Goal: Information Seeking & Learning: Learn about a topic

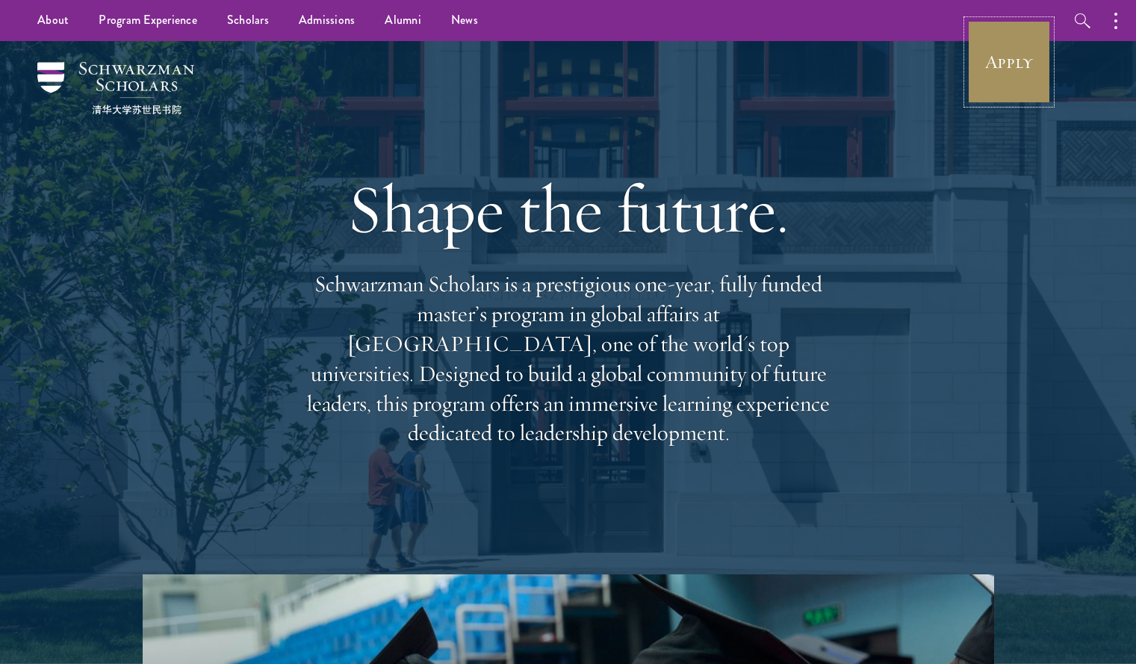
click at [1003, 85] on link "Apply" at bounding box center [1009, 62] width 84 height 84
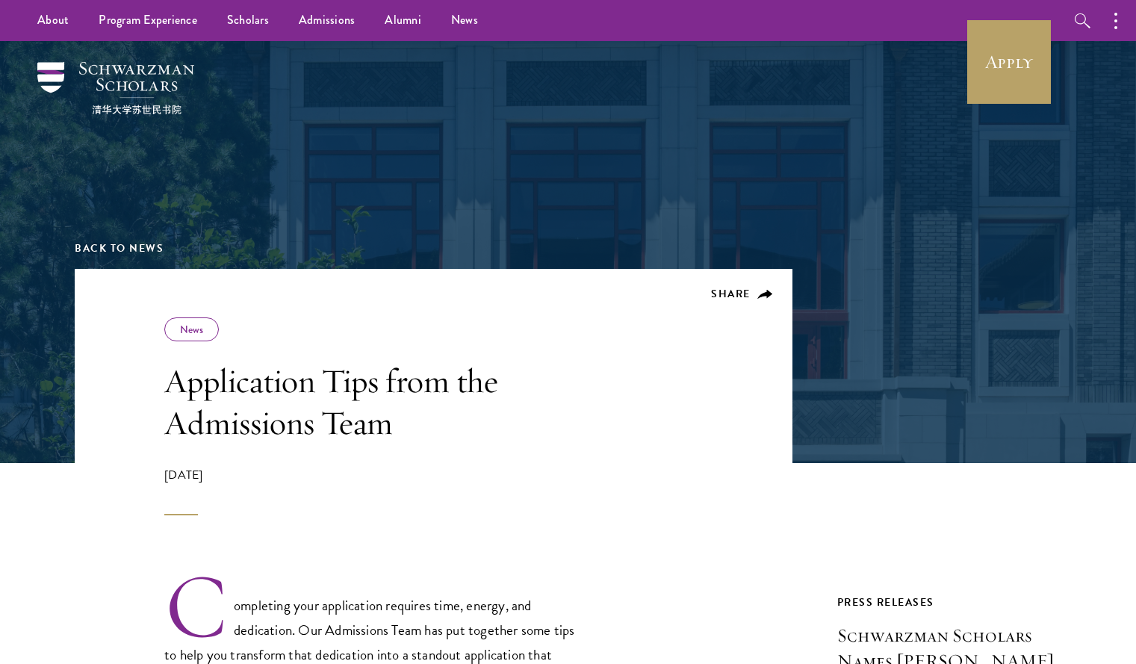
click at [290, 502] on div "April 10, 2025" at bounding box center [377, 490] width 426 height 49
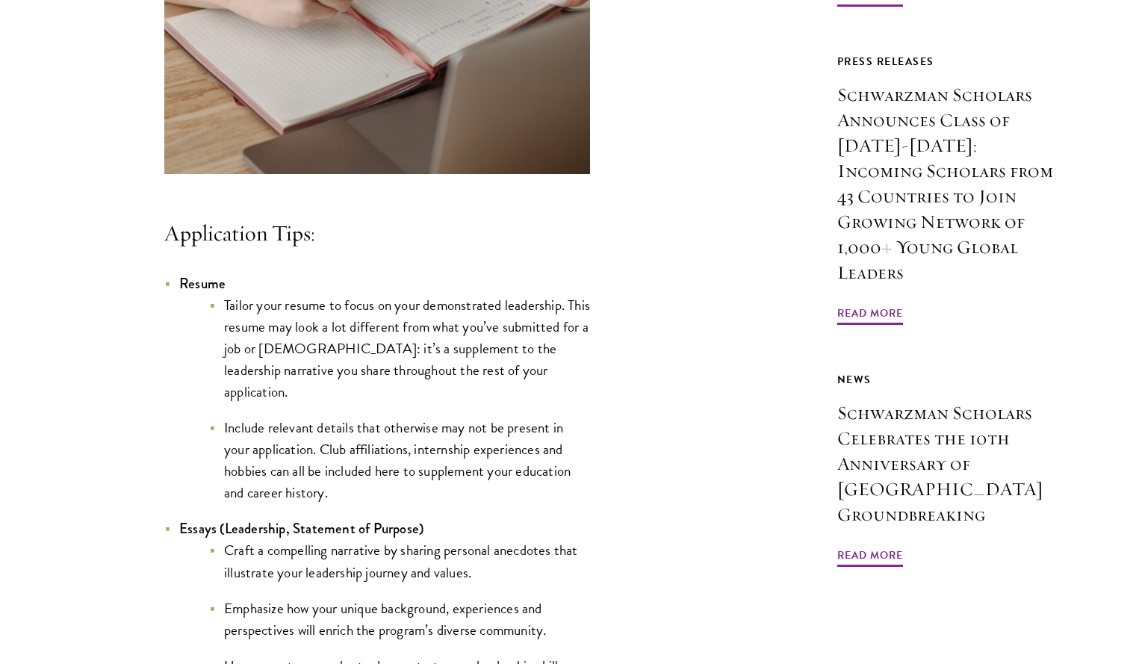
scroll to position [1152, 0]
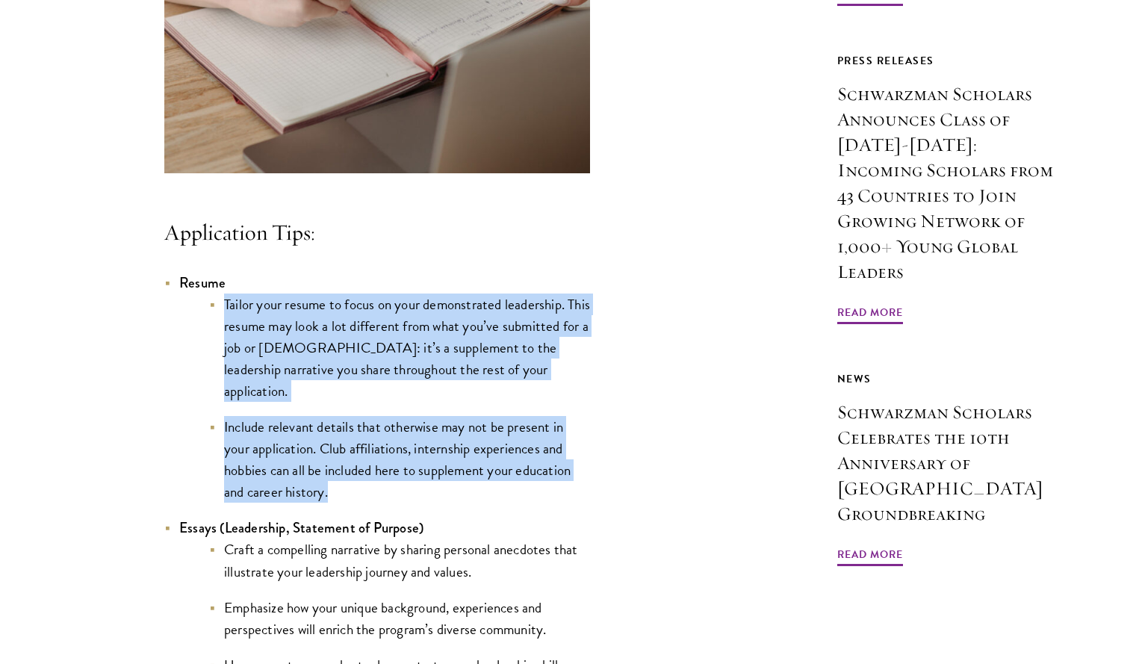
drag, startPoint x: 337, startPoint y: 498, endPoint x: 218, endPoint y: 335, distance: 201.9
click at [218, 335] on ul "Tailor your resume to focus on your demonstrated leadership. This resume may lo…" at bounding box center [384, 398] width 411 height 210
copy ul "Tailor your resume to focus on your demonstrated leadership. This resume may lo…"
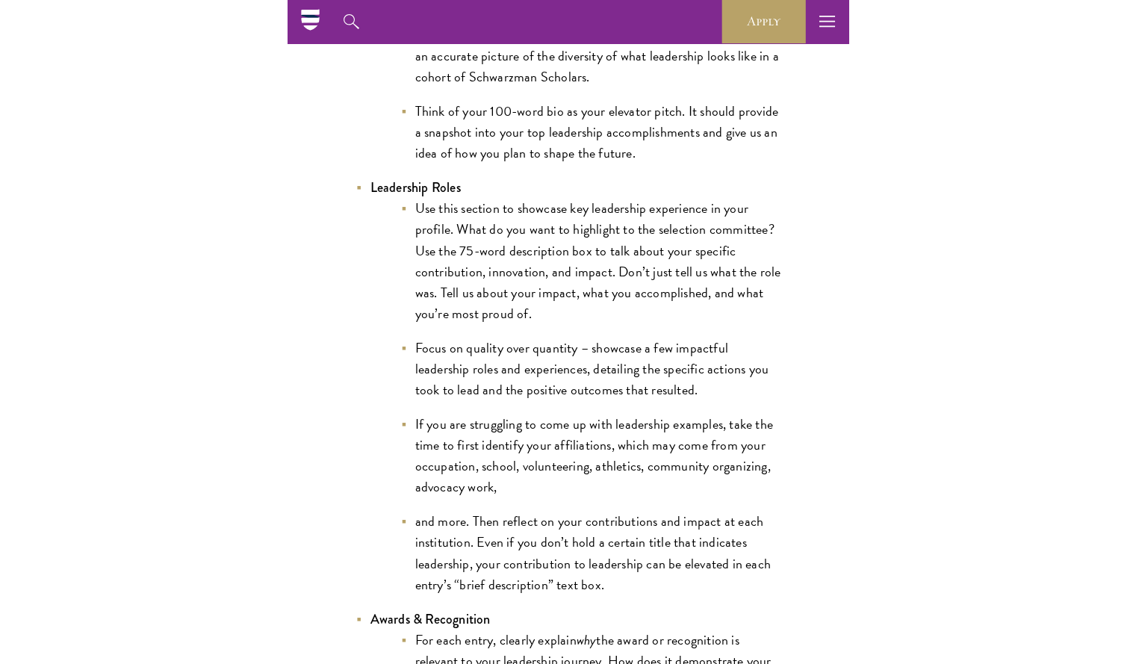
scroll to position [2961, 0]
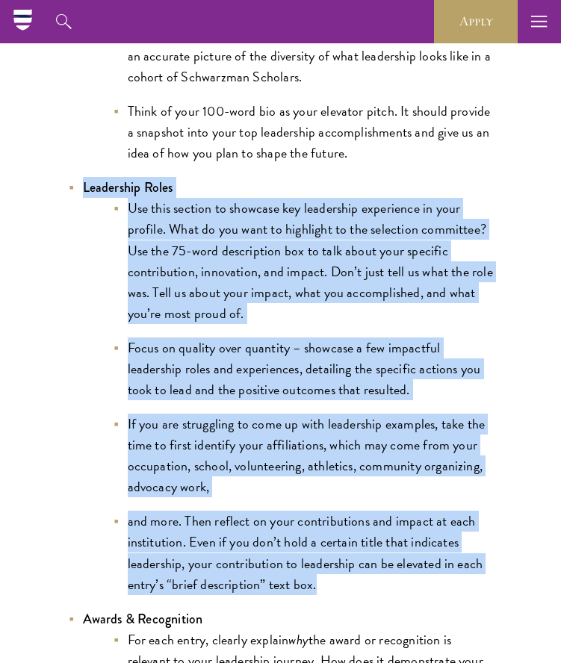
drag, startPoint x: 83, startPoint y: 166, endPoint x: 314, endPoint y: 568, distance: 463.6
click at [314, 568] on li "Leadership Roles Use this section to showcase key leadership experience in your…" at bounding box center [281, 385] width 426 height 417
copy li "Leadership Roles Use this section to showcase key leadership experience in your…"
